Goal: Use online tool/utility: Utilize a website feature to perform a specific function

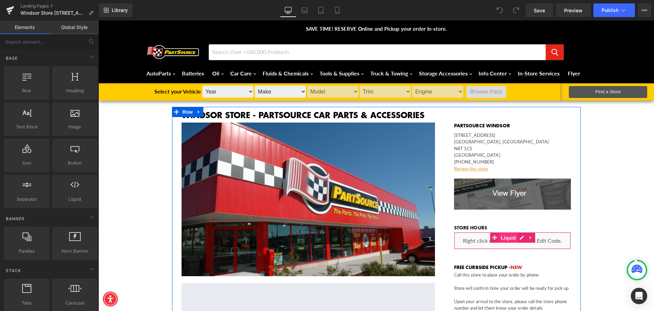
click at [510, 235] on span "Liquid" at bounding box center [509, 237] width 18 height 10
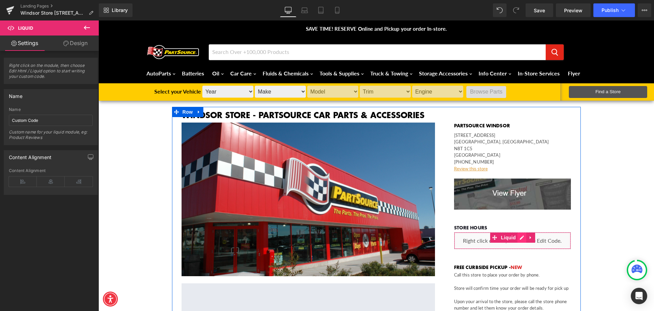
click at [519, 238] on div "Liquid" at bounding box center [512, 240] width 117 height 17
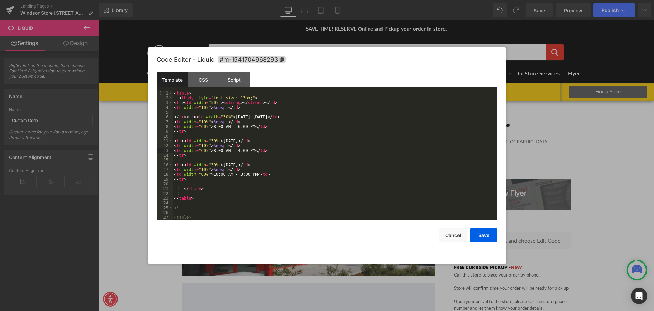
click at [236, 150] on div "< table > < tbody style = "font-size: 13px;" > < tr > < td width = "50%" > < st…" at bounding box center [334, 160] width 322 height 138
click at [215, 174] on div "< table > < tbody style = "font-size: 13px;" > < tr > < td width = "50%" > < st…" at bounding box center [334, 160] width 322 height 138
click at [235, 174] on div "< table > < tbody style = "font-size: 13px;" > < tr > < td width = "50%" > < st…" at bounding box center [334, 160] width 322 height 138
click at [484, 233] on button "Save" at bounding box center [483, 235] width 27 height 14
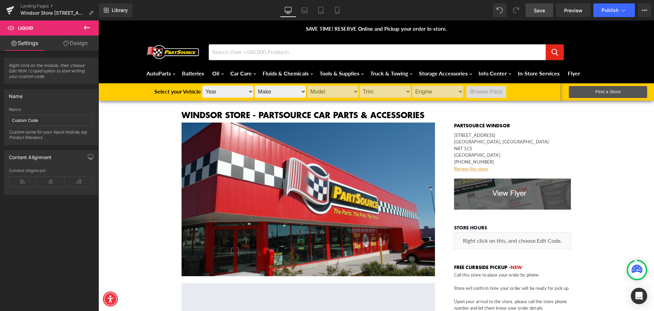
click at [545, 10] on span "Save" at bounding box center [539, 10] width 11 height 7
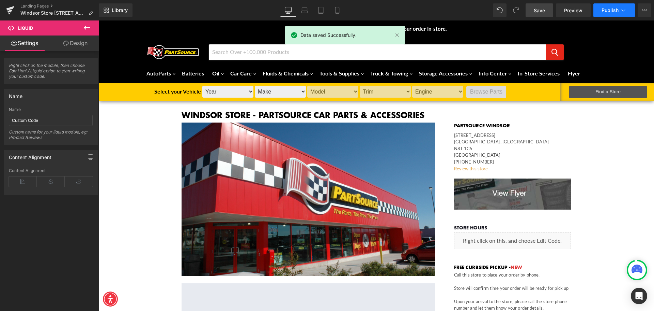
click at [616, 10] on span "Publish" at bounding box center [610, 9] width 17 height 5
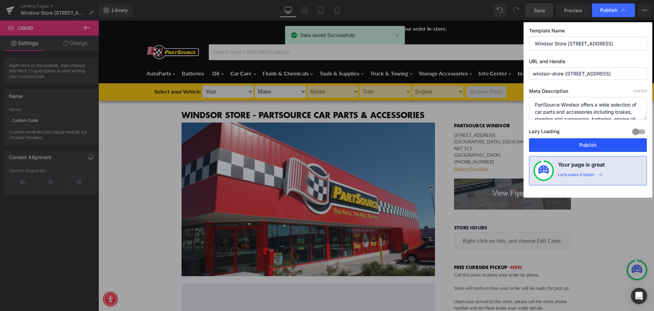
click at [583, 144] on button "Publish" at bounding box center [588, 145] width 118 height 14
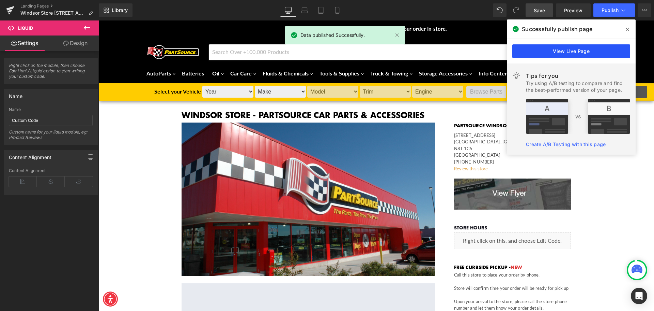
click at [616, 50] on link "View Live Page" at bounding box center [572, 51] width 118 height 14
